Goal: Task Accomplishment & Management: Use online tool/utility

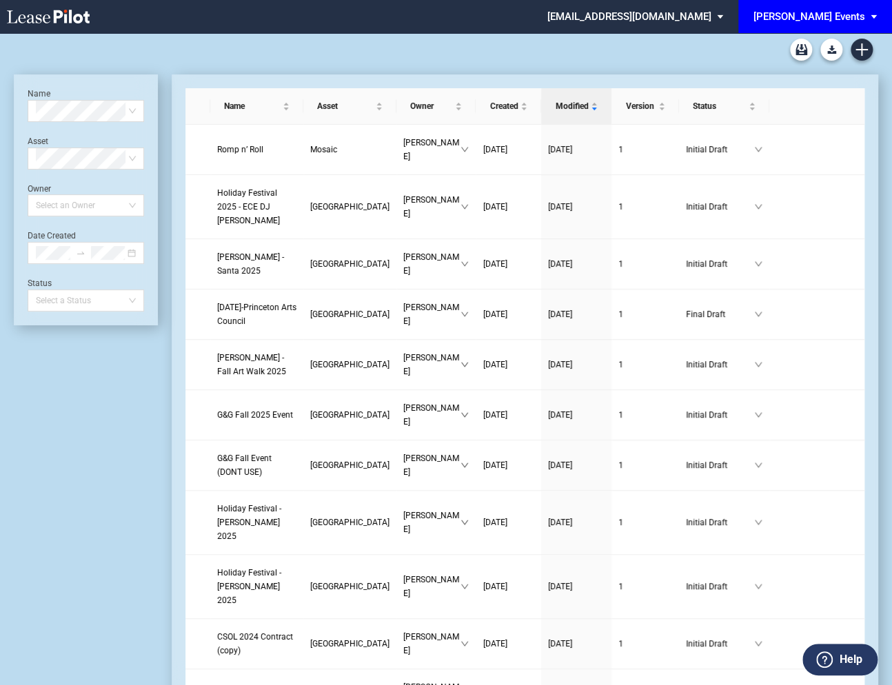
click at [676, 18] on md-select "edensevents@leasepilot.co Super Admin Area Admin Area Settings Sign Out" at bounding box center [640, 15] width 189 height 31
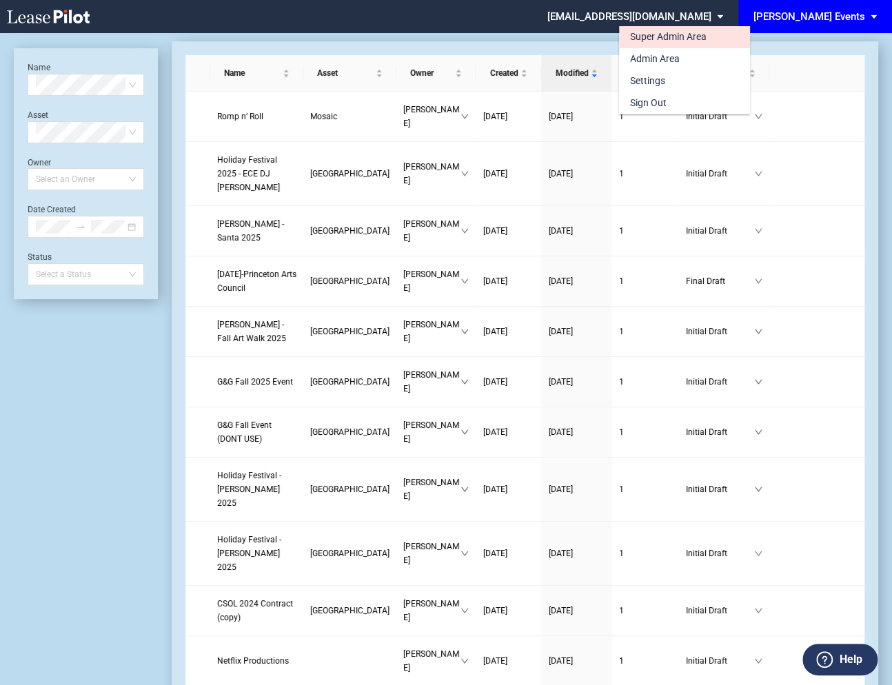
click at [667, 40] on div "Super Admin Area" at bounding box center [668, 37] width 77 height 14
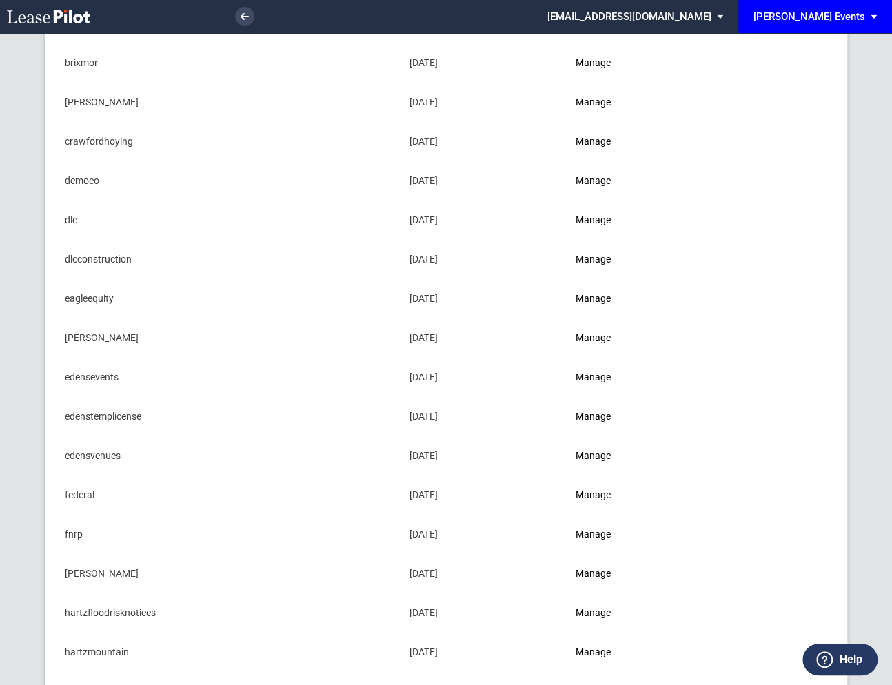
scroll to position [290, 0]
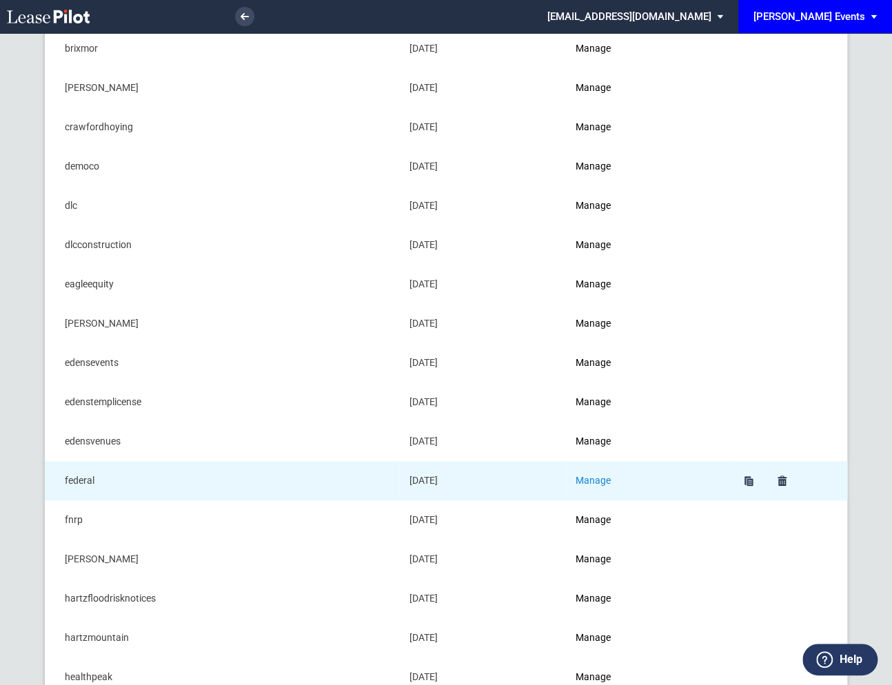
click at [603, 478] on link "Manage" at bounding box center [593, 480] width 35 height 11
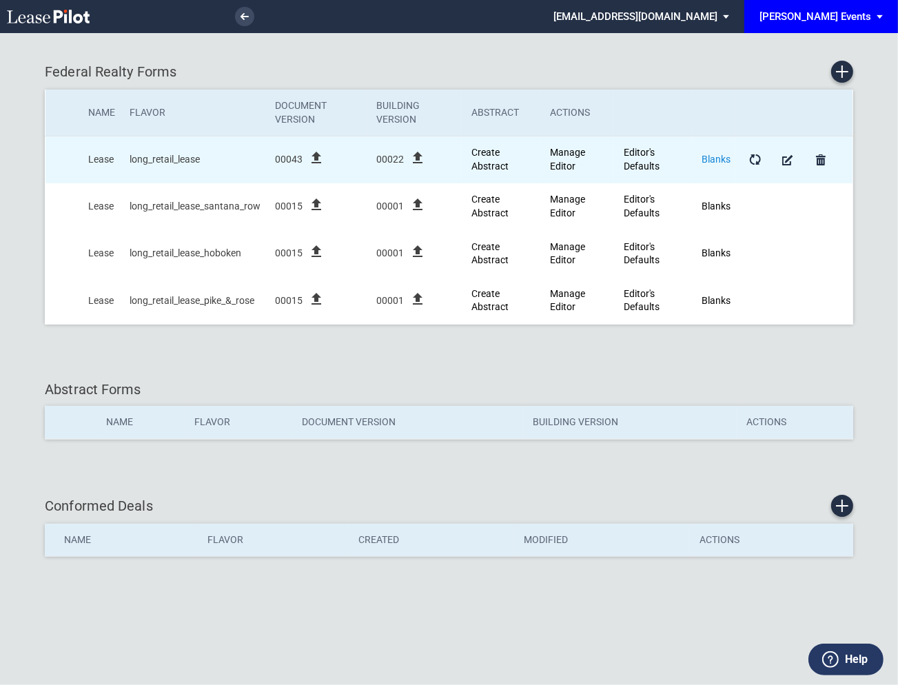
click at [726, 158] on link "Blanks" at bounding box center [716, 159] width 29 height 11
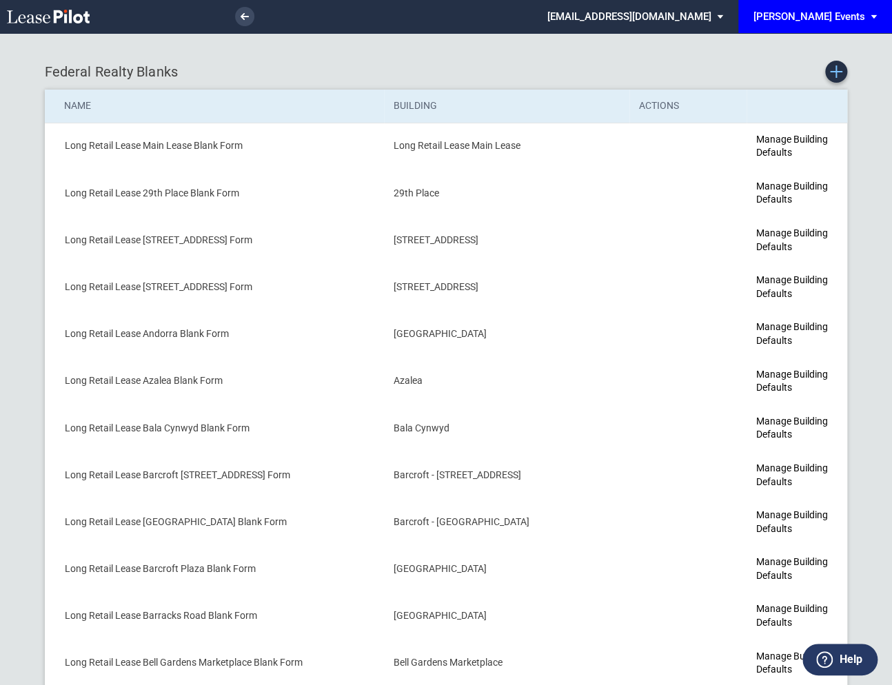
click at [838, 70] on icon "Create new Blank Form" at bounding box center [836, 71] width 12 height 12
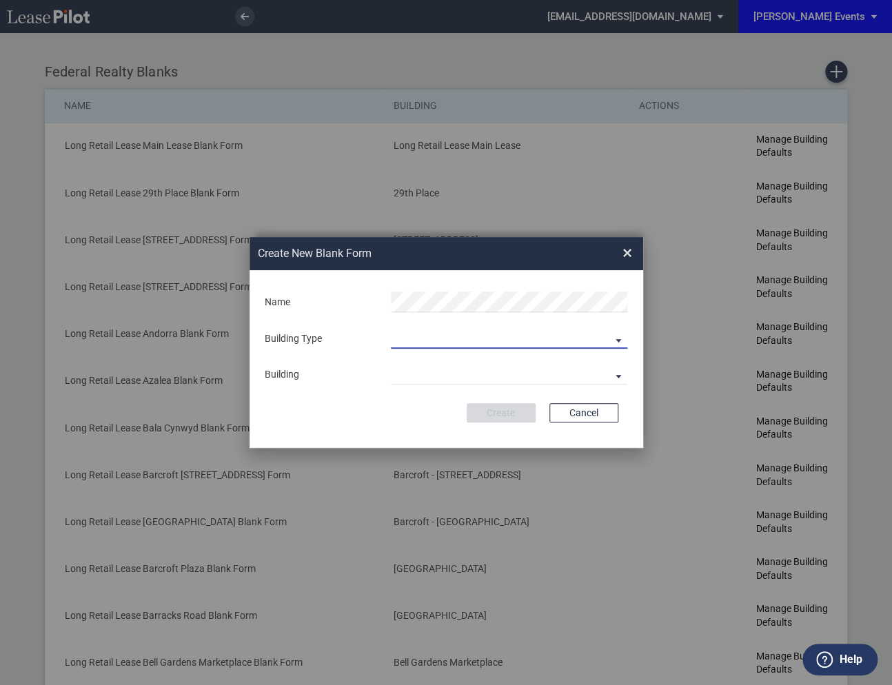
click at [433, 338] on md-select "Building Predefined Empty Building New Empty Building" at bounding box center [509, 338] width 236 height 21
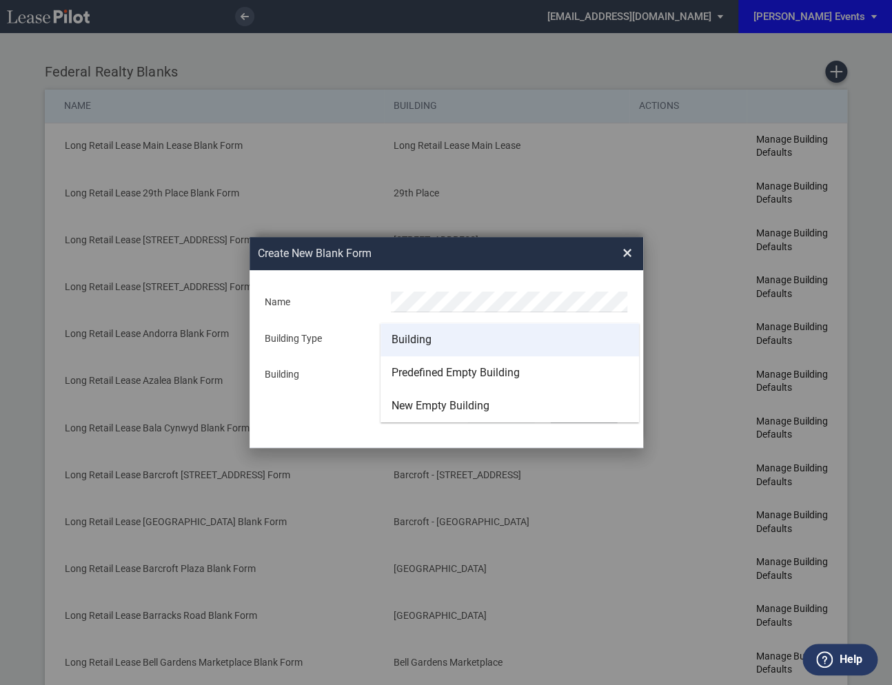
click at [423, 341] on div "Building" at bounding box center [412, 339] width 40 height 15
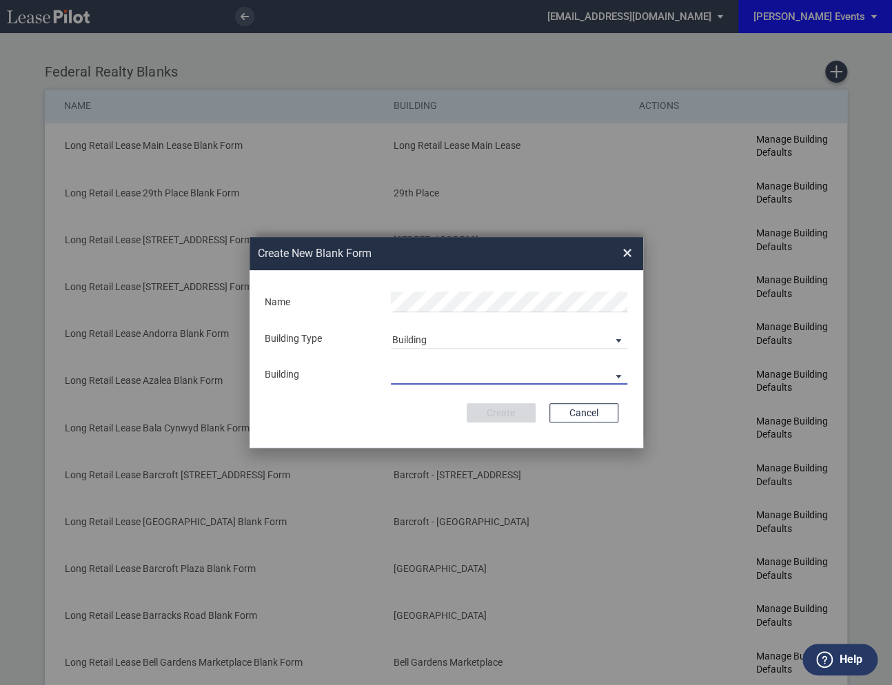
click at [421, 372] on md-select "29th Place 6464 Lincolnia Avenue 7770 Richmond Highway Andorra Azalea Bala Cynw…" at bounding box center [509, 374] width 236 height 21
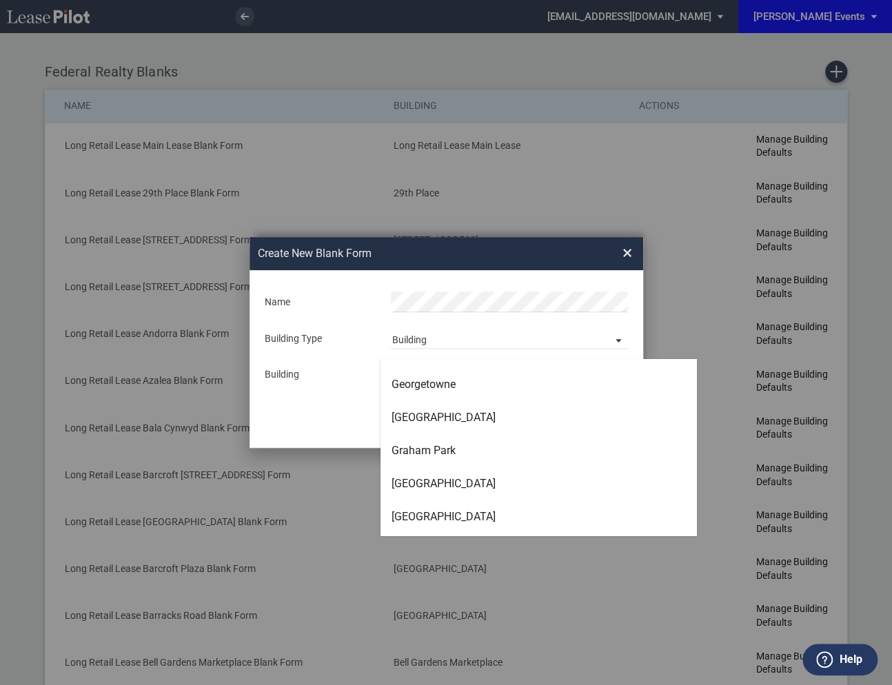
scroll to position [2012, 0]
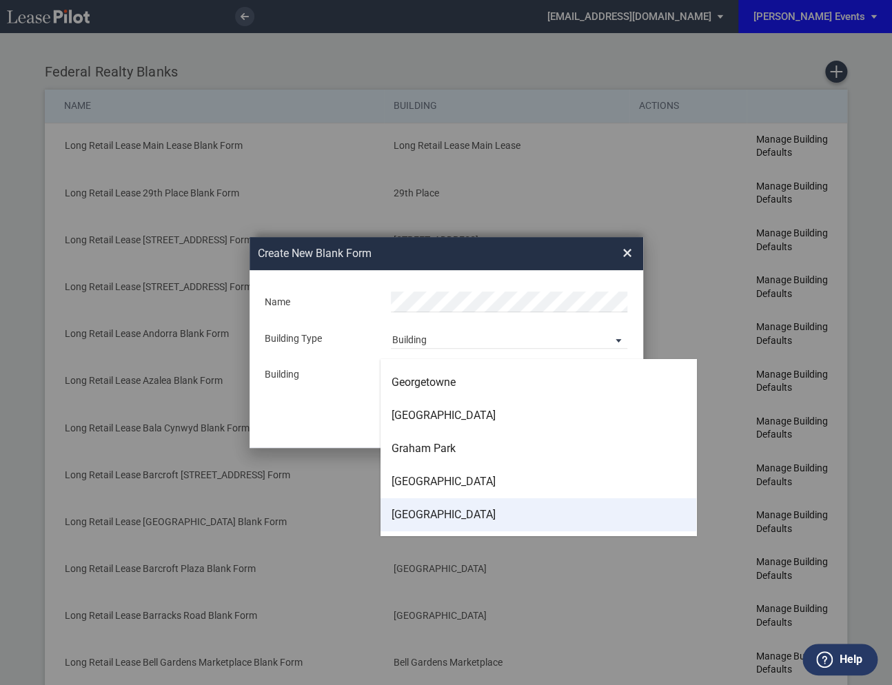
click at [426, 510] on div "Greenlawn Plaza" at bounding box center [444, 514] width 104 height 15
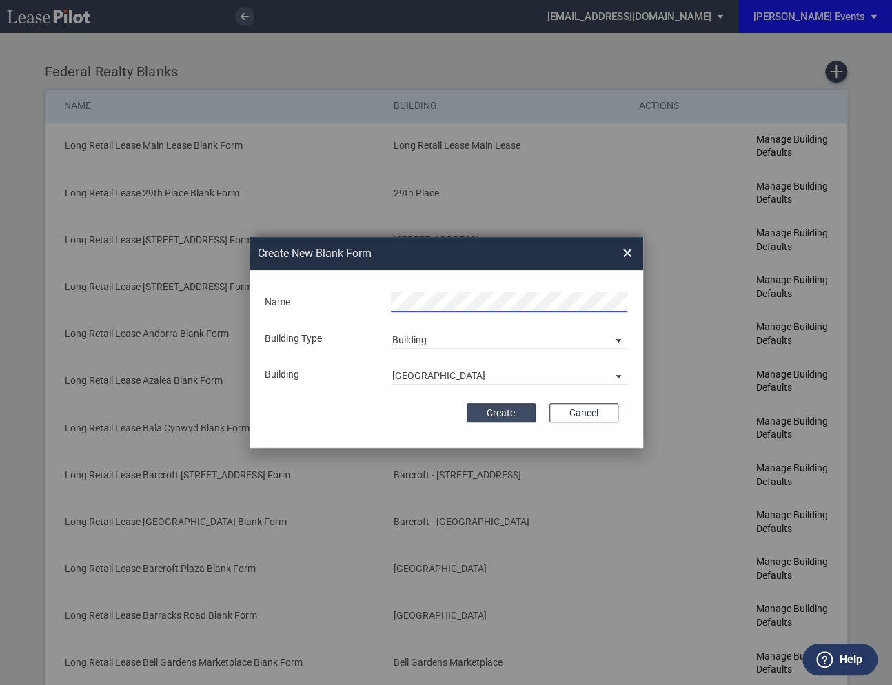
click at [497, 409] on button "Create" at bounding box center [501, 412] width 69 height 19
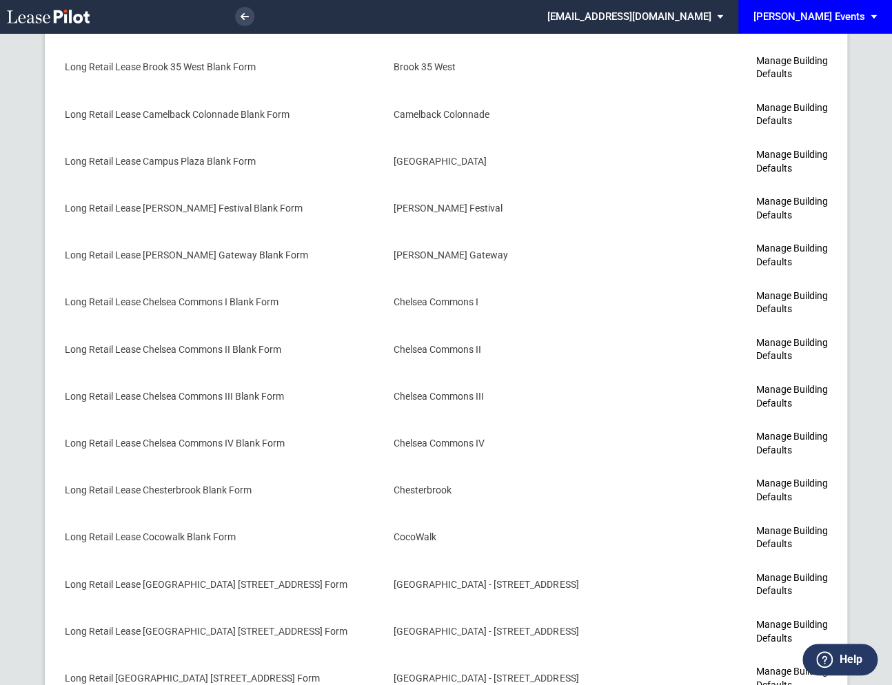
scroll to position [2088, 0]
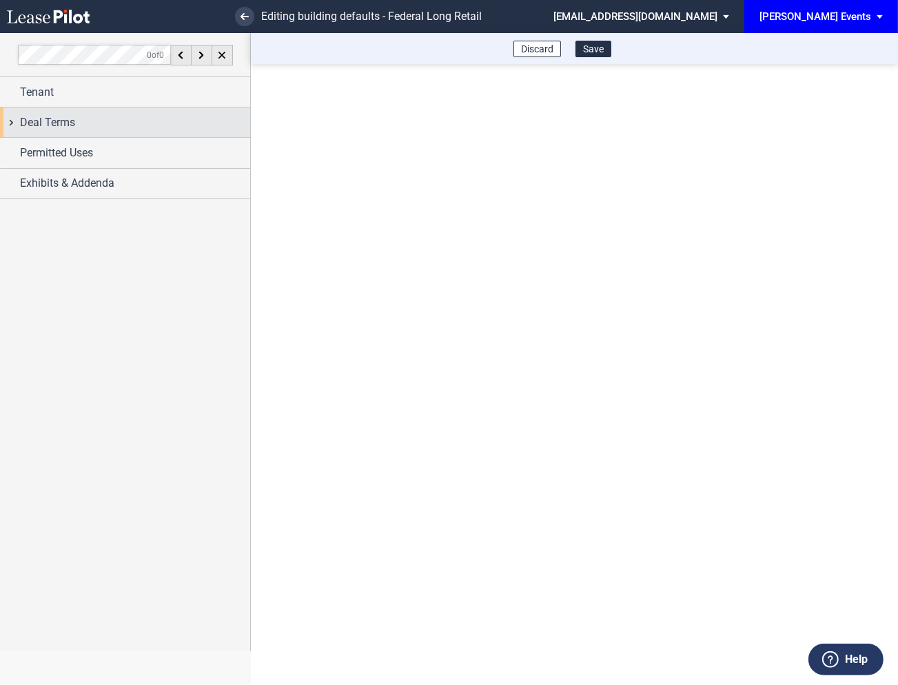
click at [12, 124] on div "Deal Terms" at bounding box center [125, 123] width 250 height 30
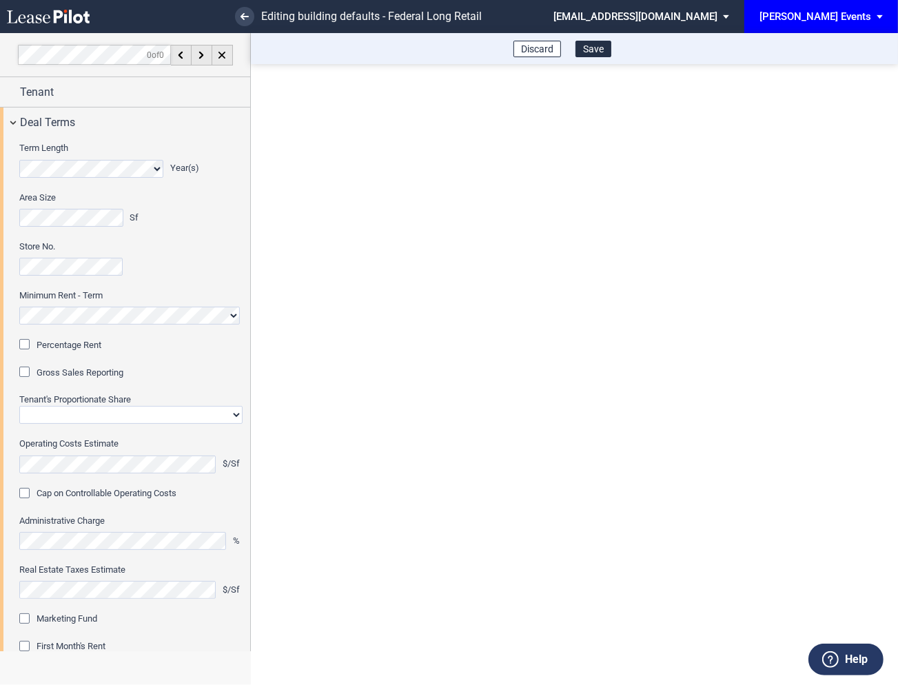
click at [28, 345] on div "Percentage Rent" at bounding box center [26, 346] width 14 height 14
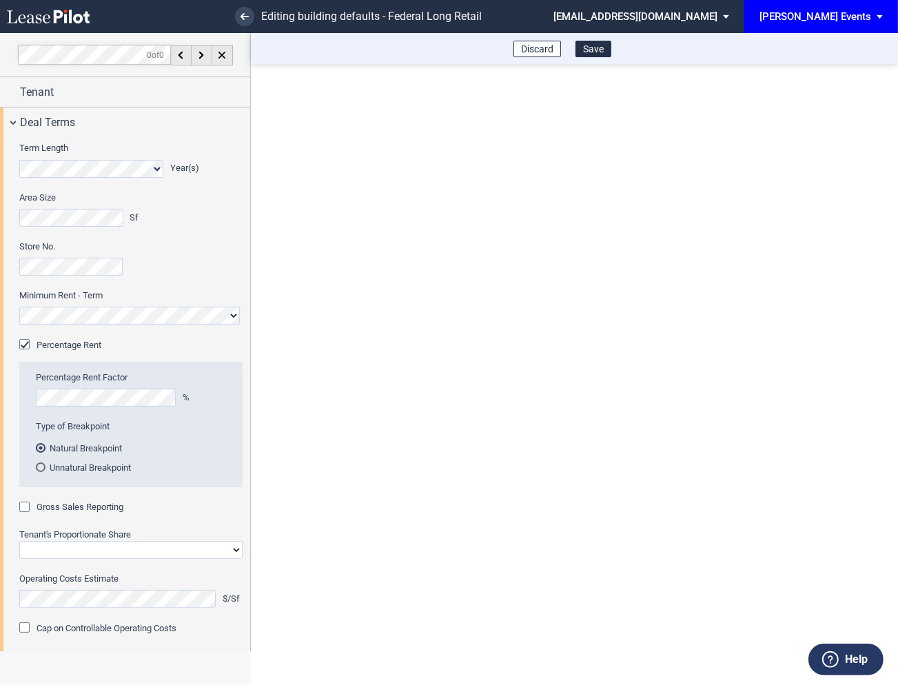
click at [28, 507] on div "Gross Sales Reporting" at bounding box center [26, 509] width 14 height 14
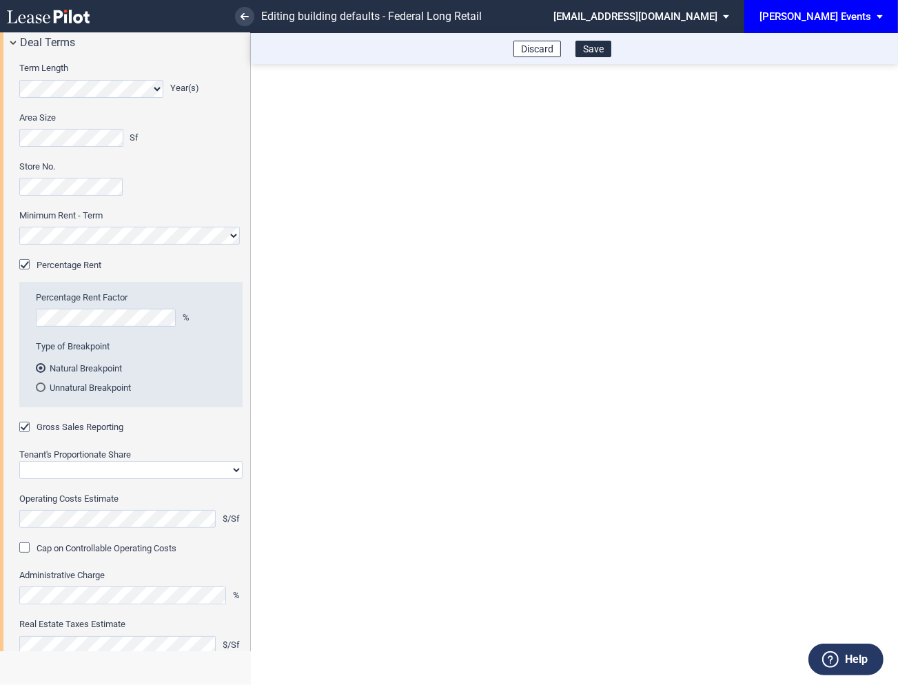
scroll to position [112, 0]
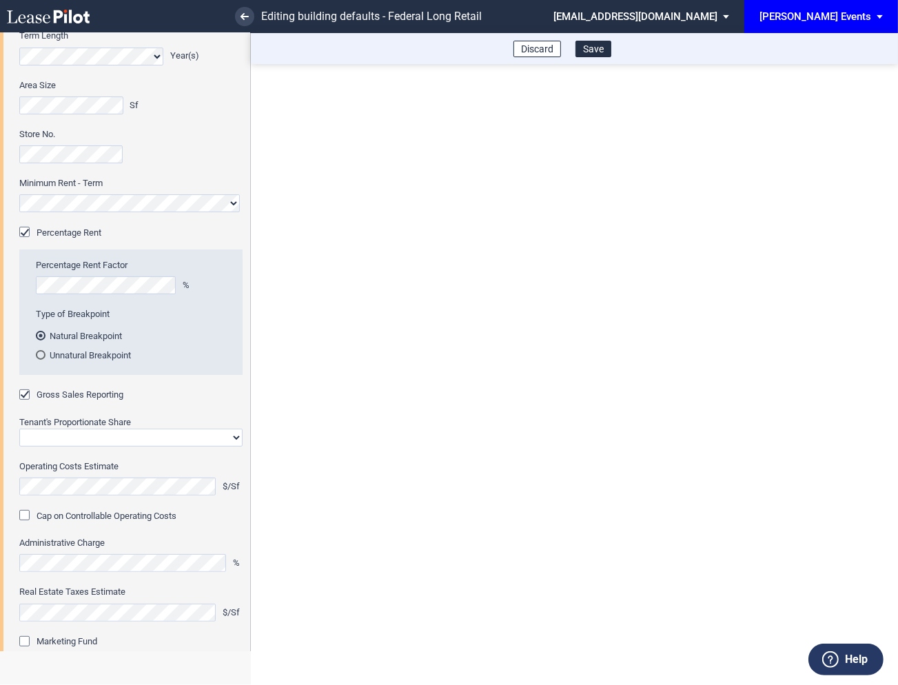
click at [81, 434] on select "Straight GLA Net Major" at bounding box center [130, 438] width 223 height 18
select select "straight GLA"
click at [19, 429] on select "Straight GLA Net Major" at bounding box center [130, 438] width 223 height 18
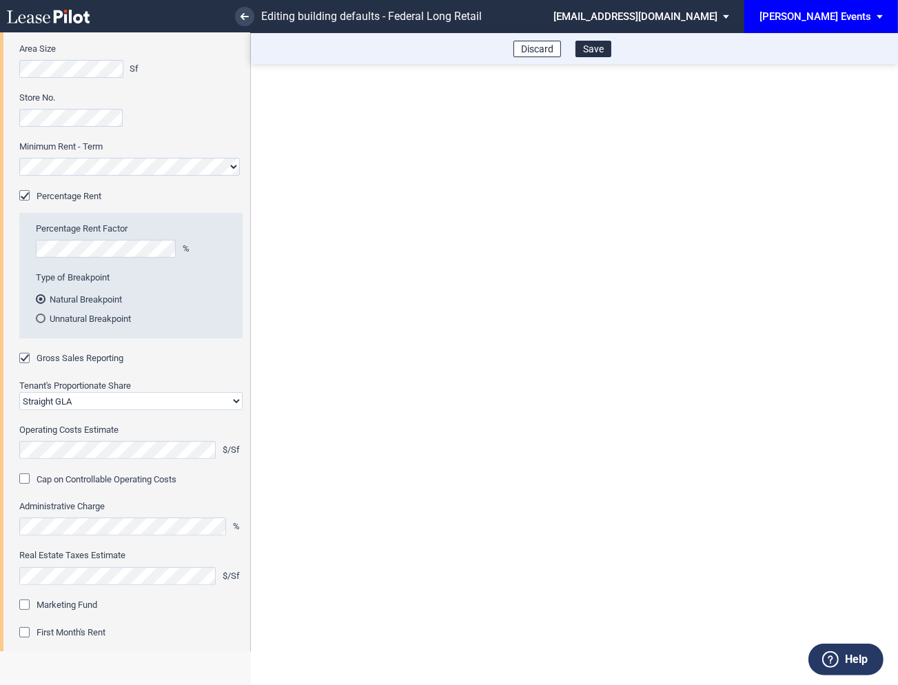
click at [28, 604] on div "Marketing Fund" at bounding box center [26, 607] width 14 height 14
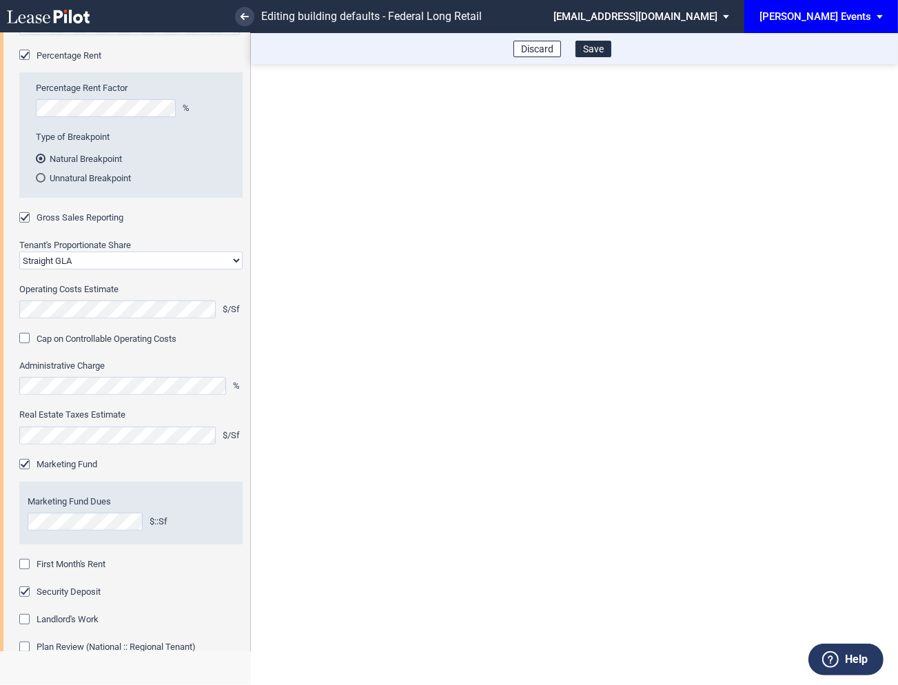
scroll to position [309, 0]
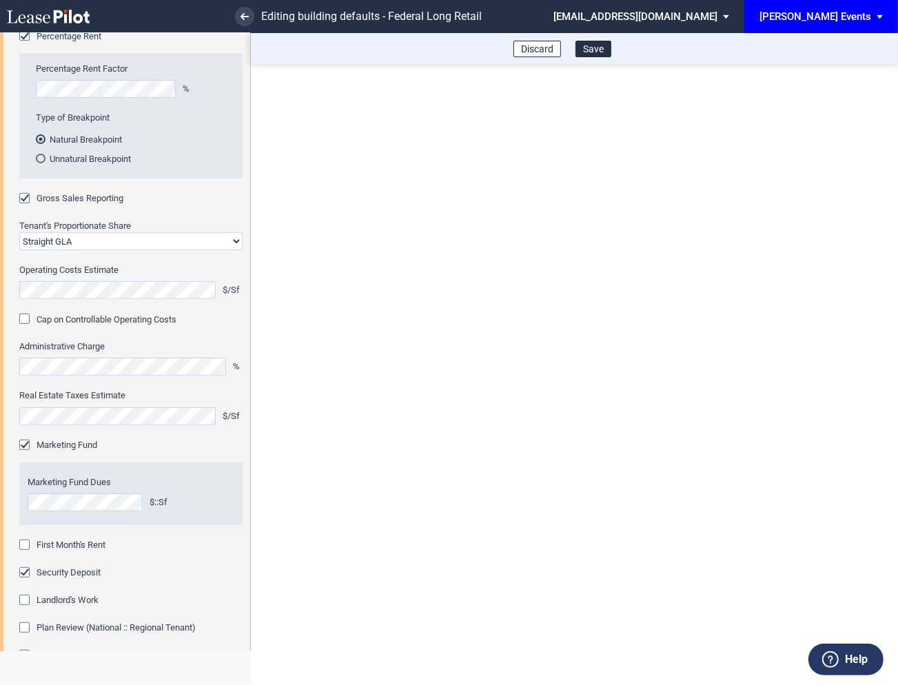
click at [25, 545] on div "First Month's Rent" at bounding box center [26, 547] width 14 height 14
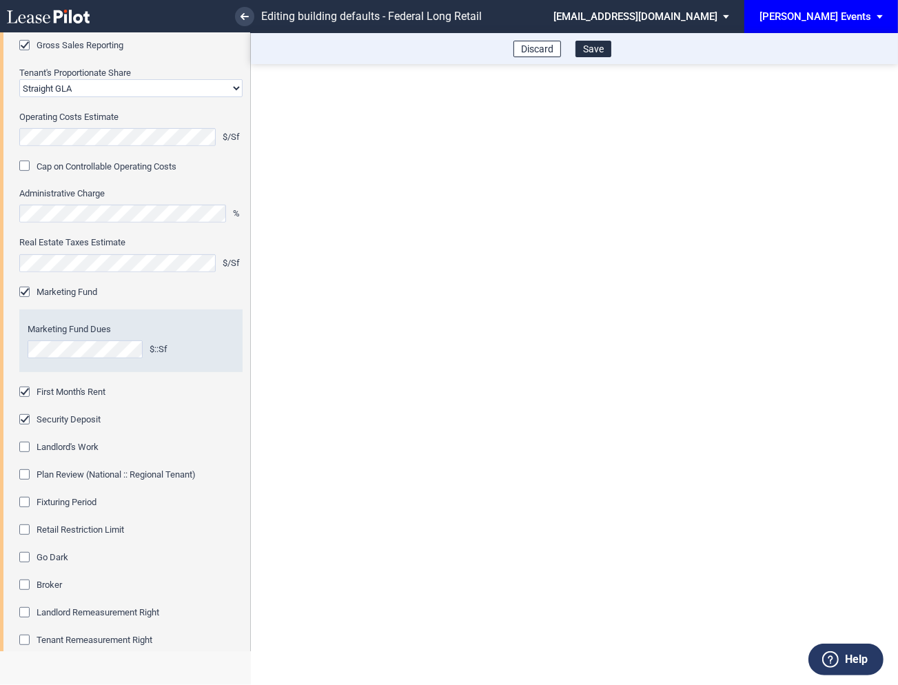
scroll to position [472, 0]
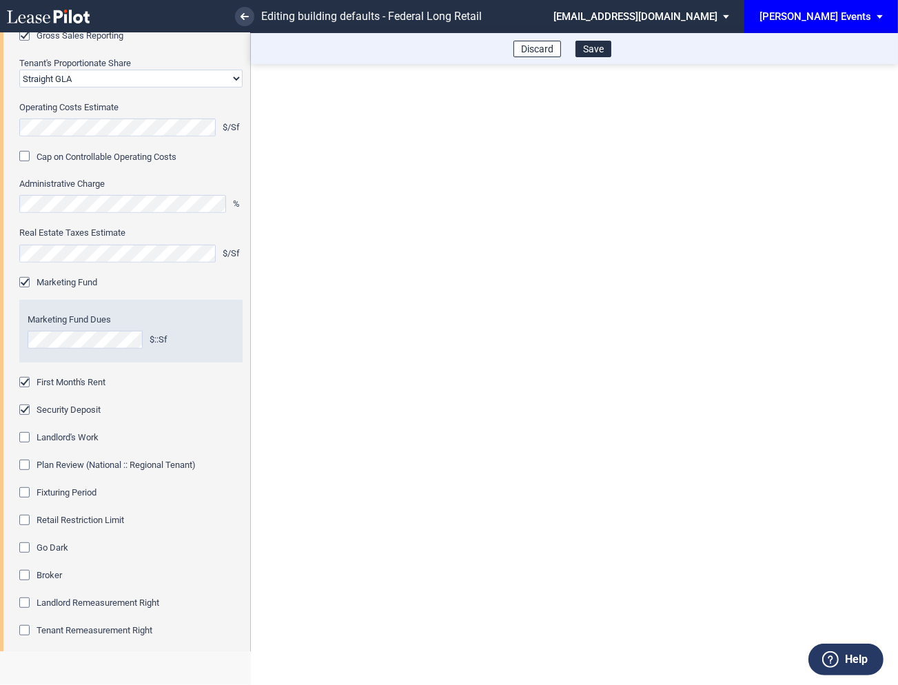
click at [23, 496] on div "Fixturing Period" at bounding box center [26, 494] width 14 height 14
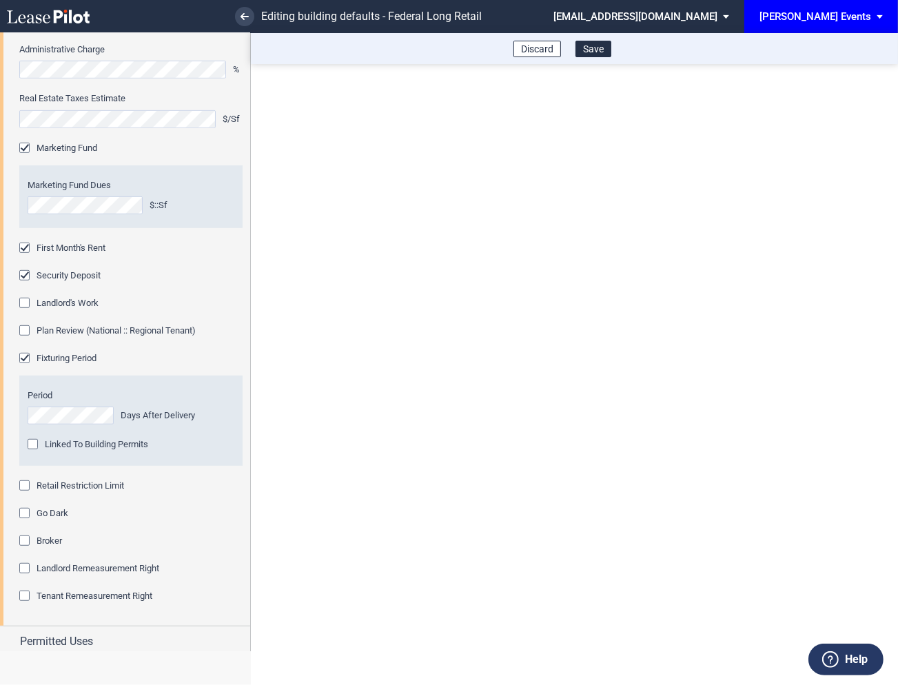
scroll to position [617, 0]
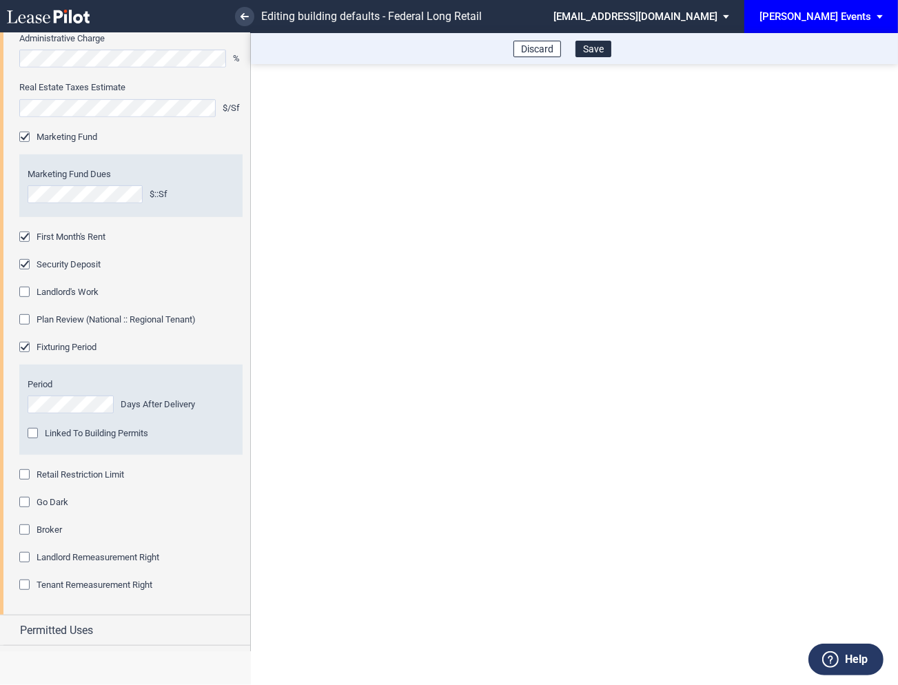
click at [28, 476] on div "Retail Restriction Limit" at bounding box center [26, 476] width 14 height 14
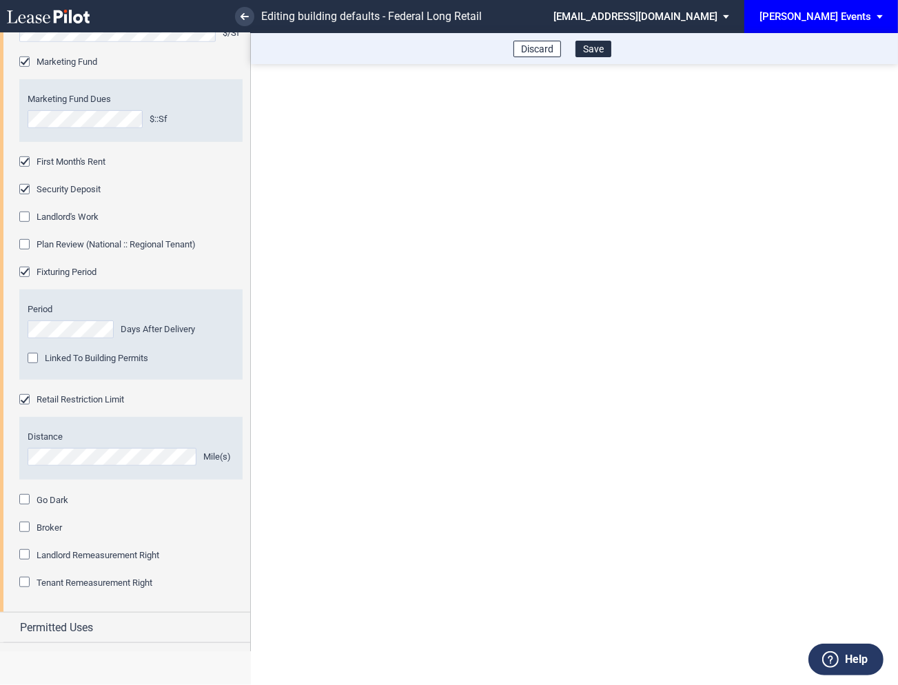
scroll to position [714, 0]
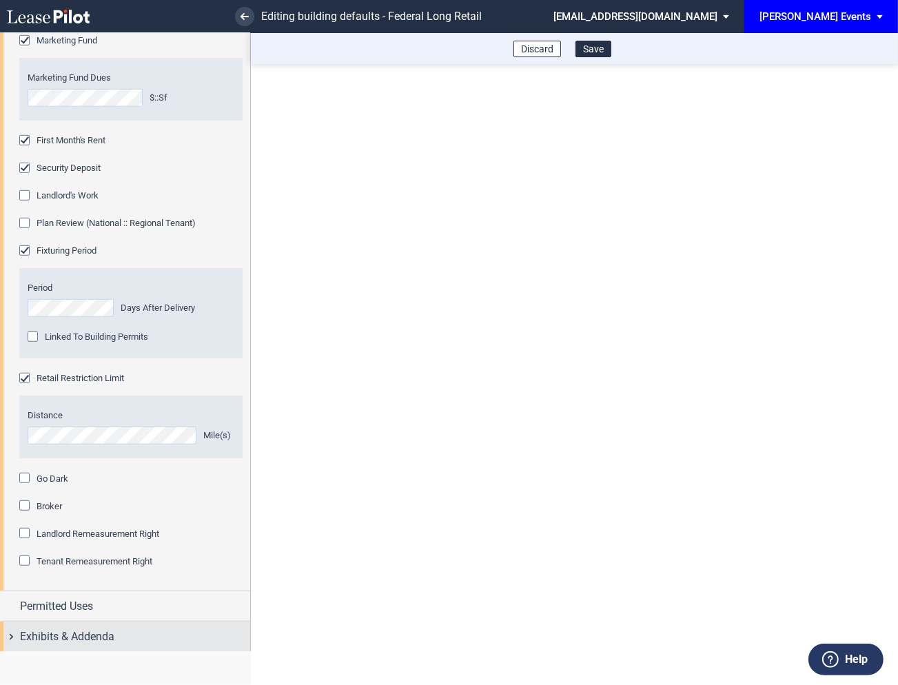
click at [10, 638] on div "Exhibits & Addenda" at bounding box center [125, 637] width 250 height 30
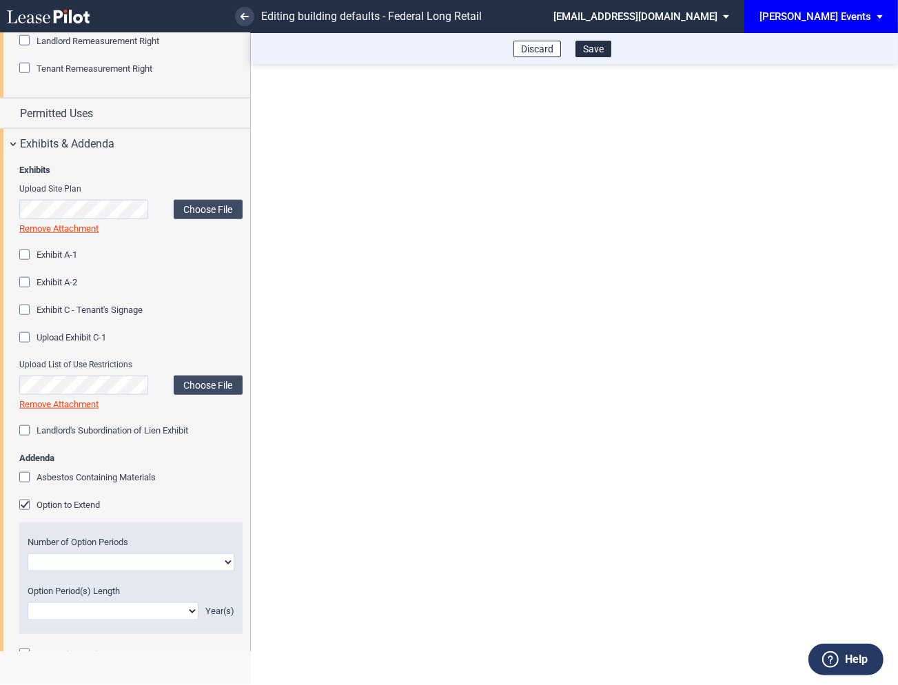
scroll to position [1302, 0]
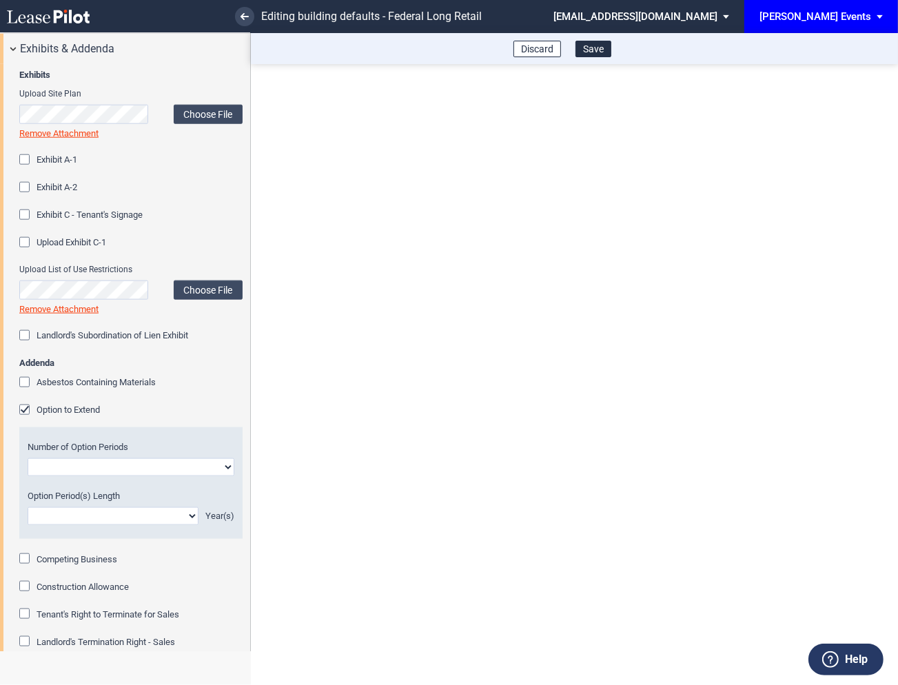
click at [24, 412] on div "Option to Extend" at bounding box center [26, 412] width 14 height 14
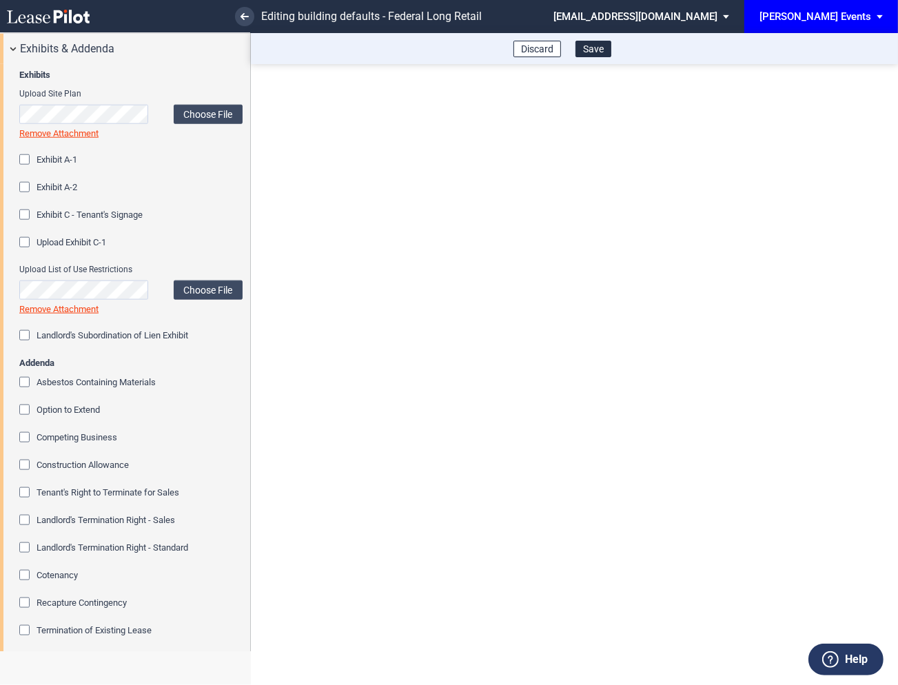
scroll to position [1412, 0]
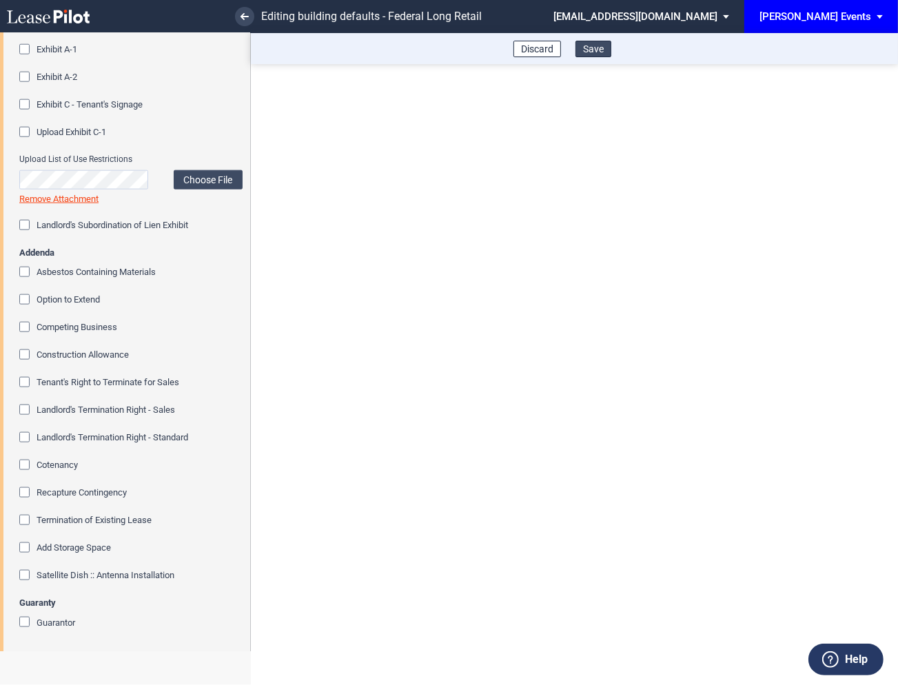
click at [595, 50] on button "Save" at bounding box center [594, 49] width 36 height 17
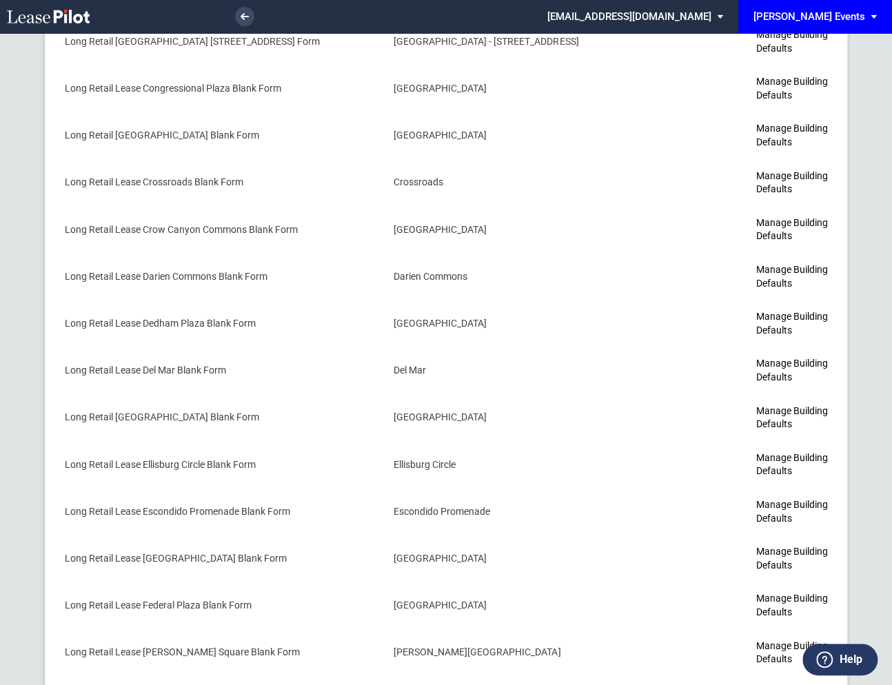
scroll to position [2088, 0]
